Goal: Find specific page/section: Find specific page/section

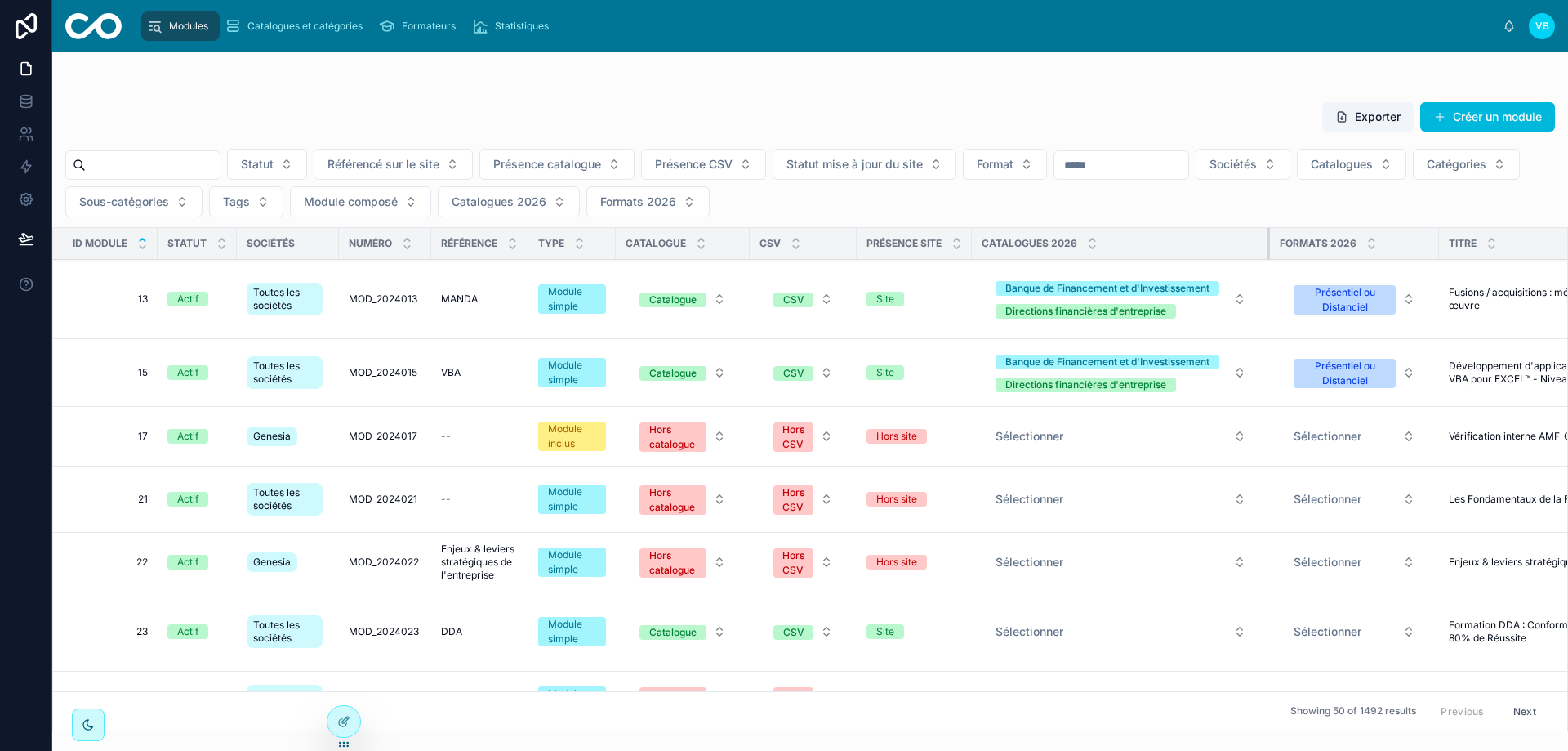
drag, startPoint x: 1119, startPoint y: 245, endPoint x: 1281, endPoint y: 235, distance: 162.3
click at [1142, 203] on div "Statut Référencé sur le site Présence catalogue Présence CSV Statut mise à jour…" at bounding box center [810, 183] width 1515 height 69
click at [546, 198] on span "Catalogues 2026" at bounding box center [499, 201] width 95 height 16
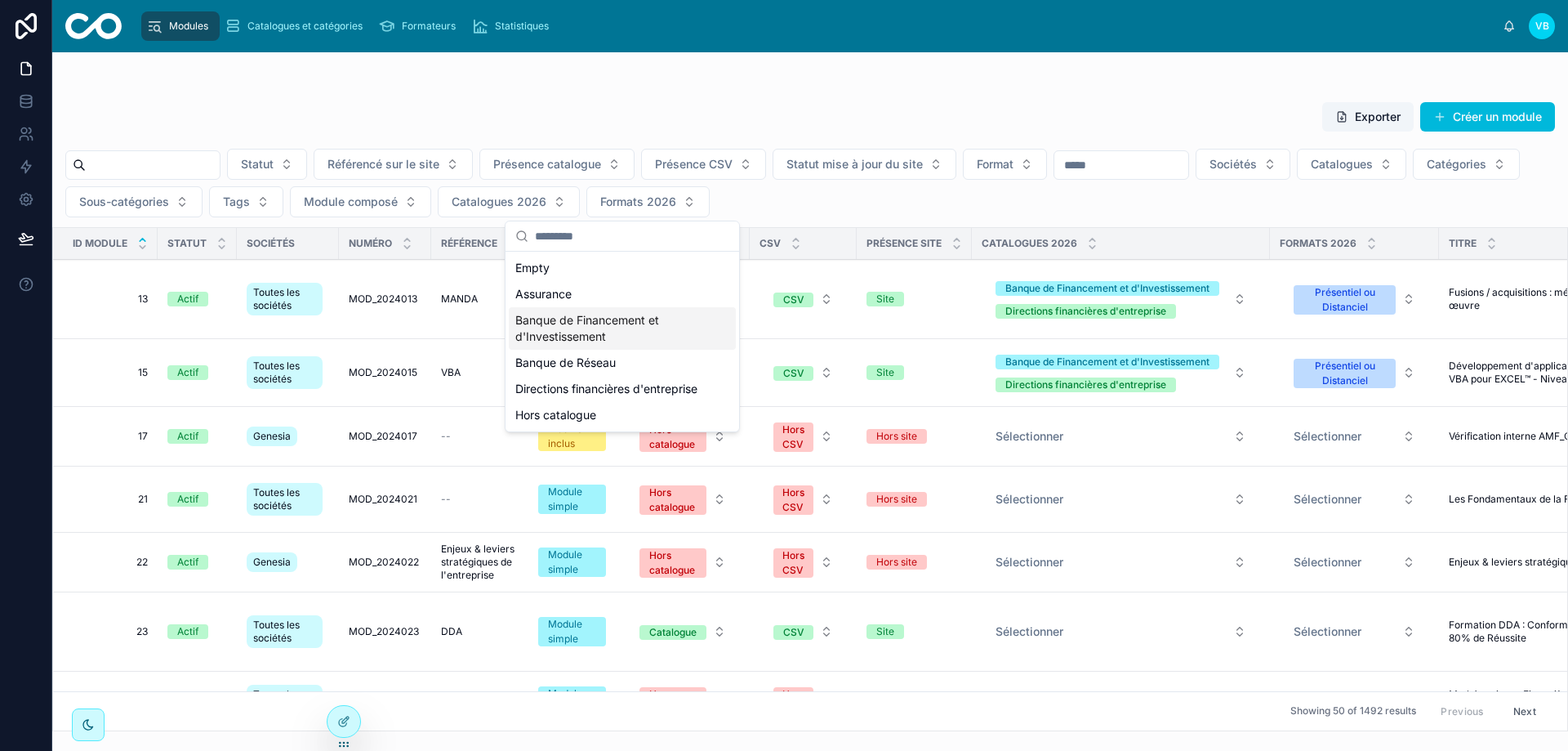
click at [594, 325] on div "Banque de Financement et d'Investissement" at bounding box center [621, 329] width 227 height 43
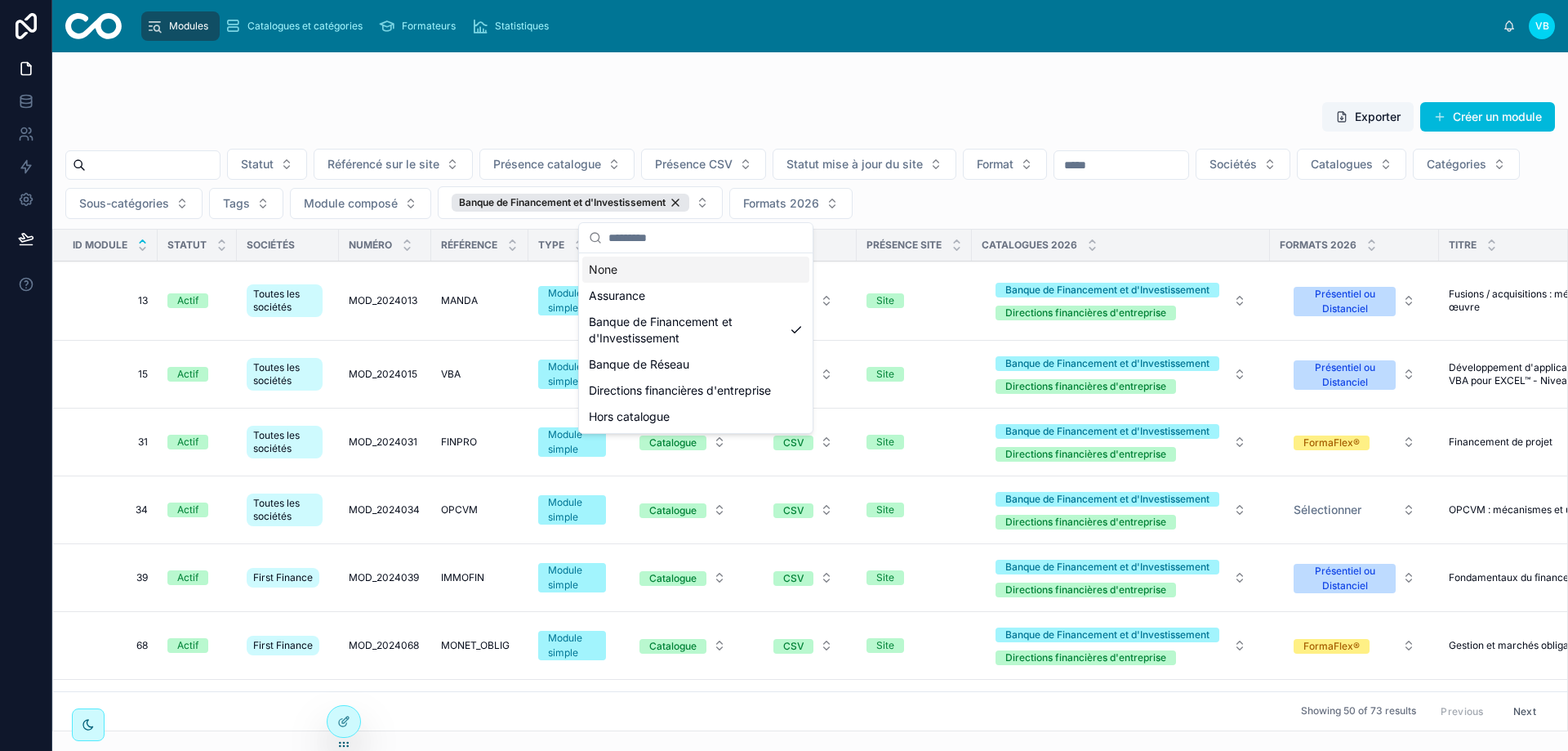
click at [663, 271] on div "None" at bounding box center [695, 270] width 227 height 27
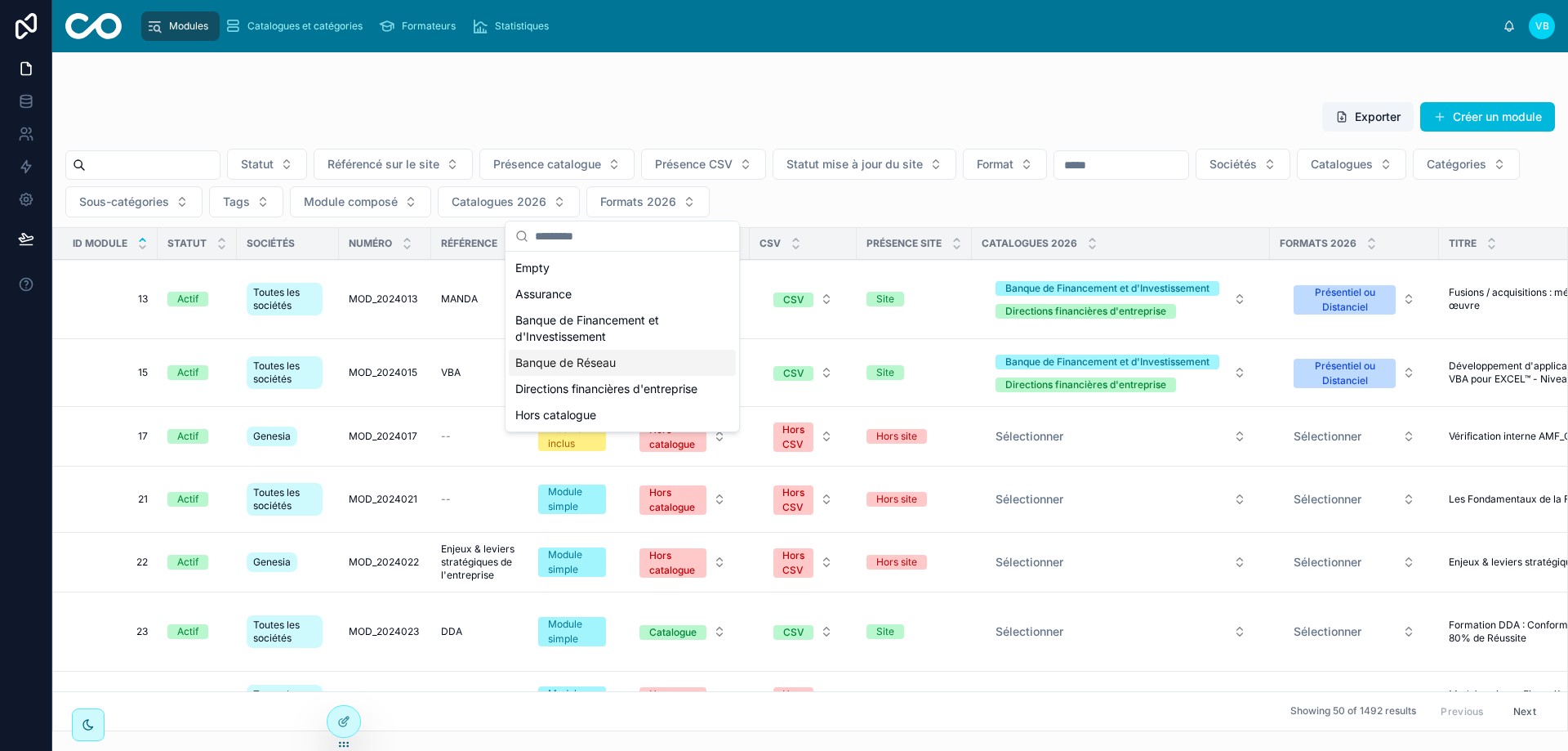
click at [908, 212] on div "Statut Référencé sur le site Présence catalogue Présence CSV Statut mise à jour…" at bounding box center [810, 183] width 1515 height 69
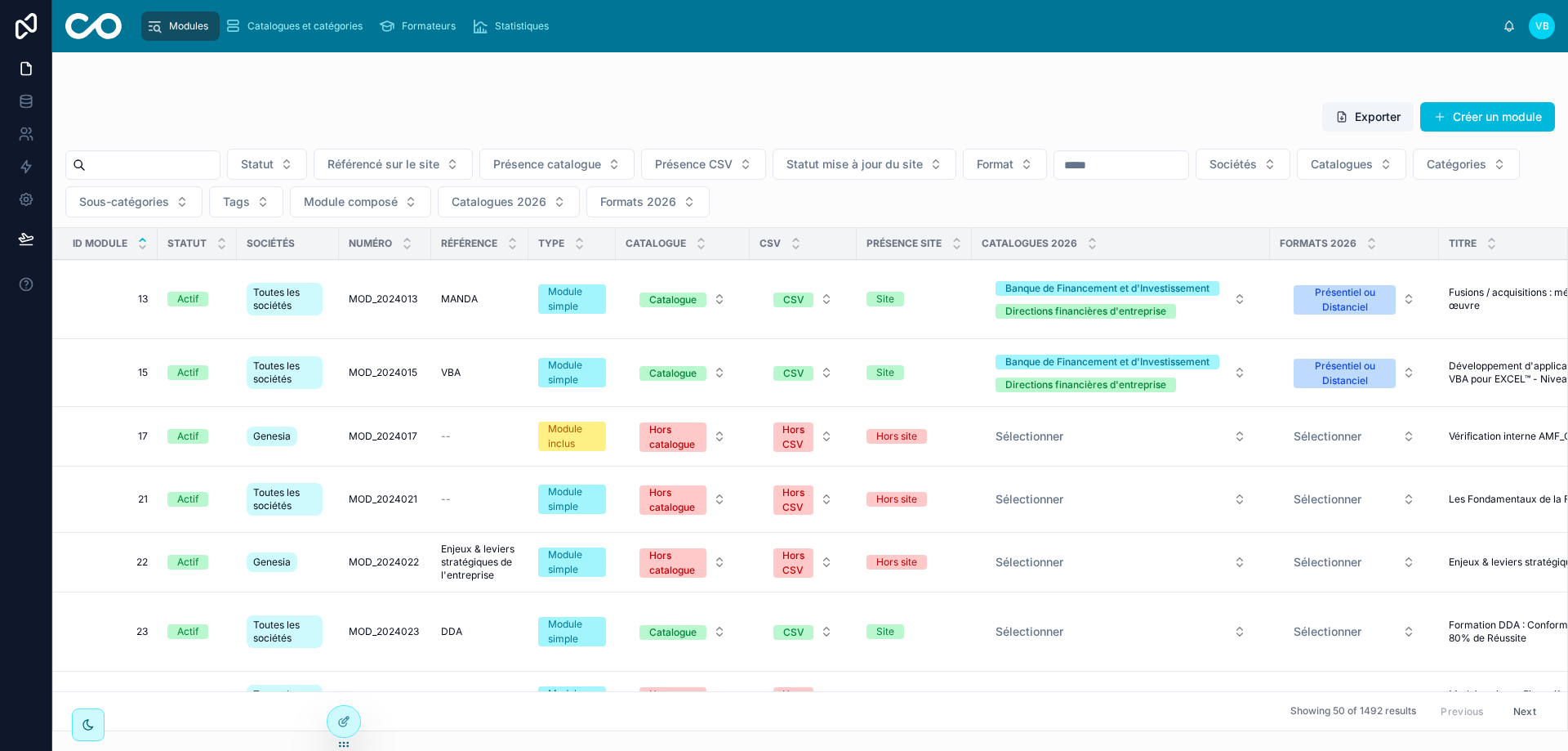
click at [818, 85] on div at bounding box center [810, 85] width 1489 height 13
